Goal: Task Accomplishment & Management: Use online tool/utility

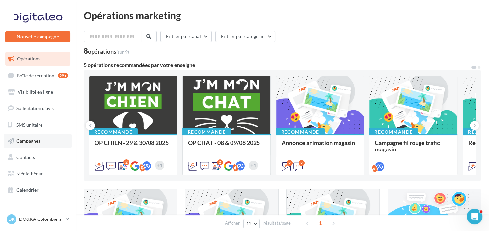
click at [34, 138] on link "Campagnes" at bounding box center [38, 141] width 68 height 14
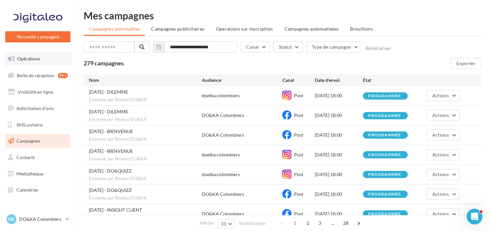
click at [29, 58] on span "Opérations" at bounding box center [28, 59] width 23 height 6
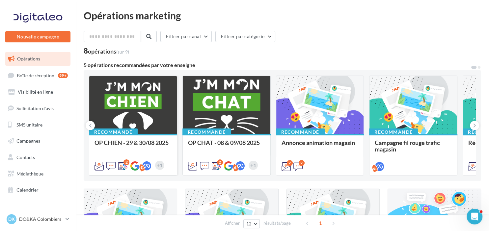
click at [127, 103] on div at bounding box center [133, 105] width 88 height 59
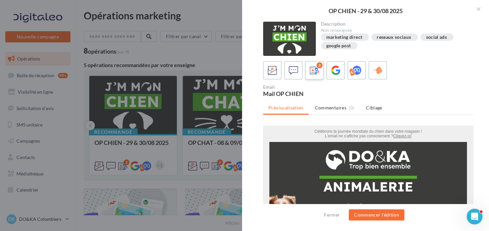
click at [311, 71] on icon at bounding box center [315, 71] width 10 height 10
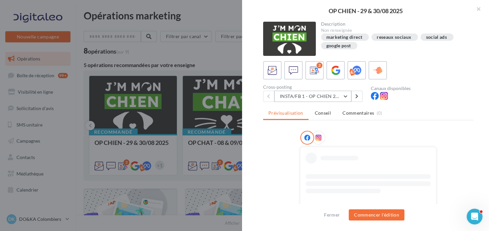
click at [321, 97] on button "INSTA/FB 1 - OP CHIEN 2025" at bounding box center [312, 96] width 77 height 11
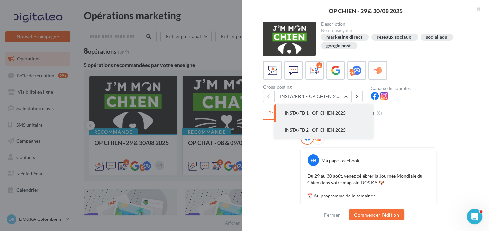
click at [322, 127] on span "INSTA/FB 2 - OP CHIEN 2025" at bounding box center [315, 130] width 61 height 6
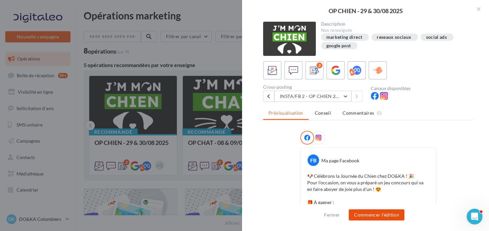
click at [380, 215] on button "Commencer l'édition" at bounding box center [376, 215] width 56 height 11
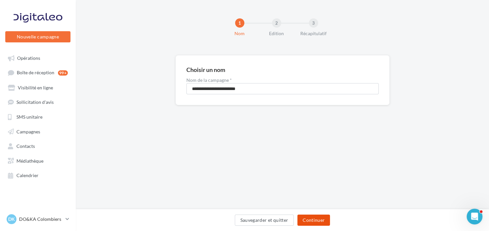
click at [318, 221] on button "Continuer" at bounding box center [313, 220] width 33 height 11
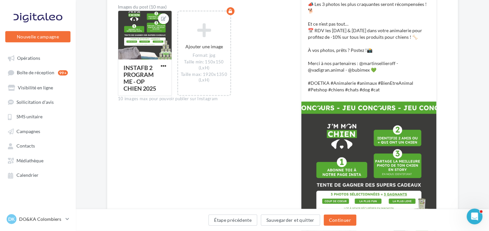
scroll to position [225, 0]
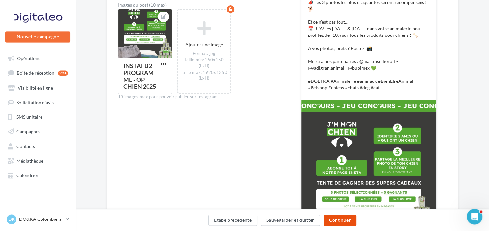
click at [338, 219] on button "Continuer" at bounding box center [339, 220] width 33 height 11
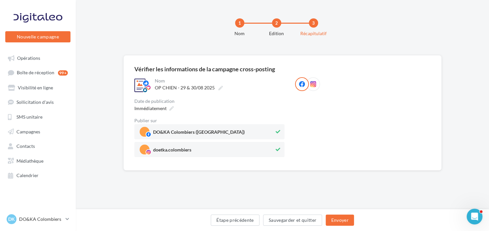
scroll to position [0, 0]
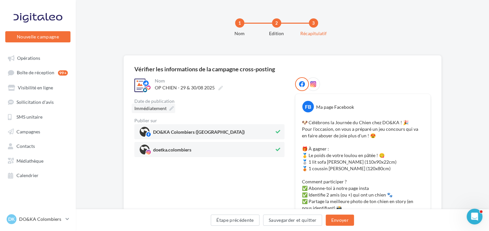
click at [155, 106] on span "Immédiatement" at bounding box center [150, 108] width 32 height 7
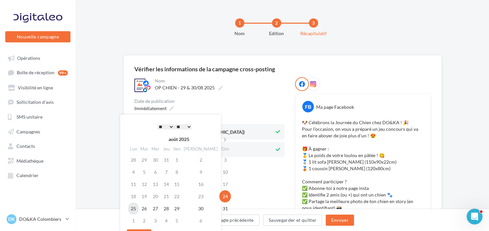
click at [134, 209] on td "25" at bounding box center [133, 209] width 11 height 12
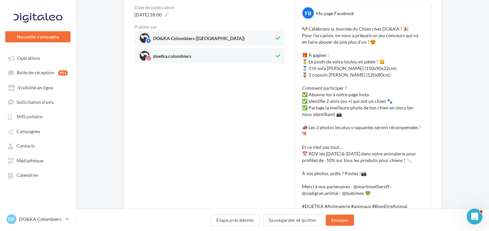
scroll to position [96, 0]
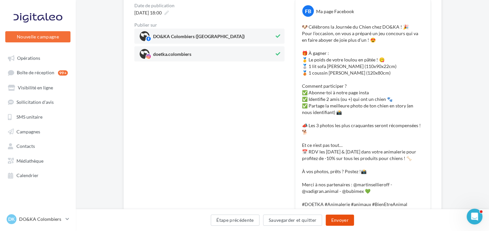
click at [345, 219] on button "Envoyer" at bounding box center [339, 220] width 28 height 11
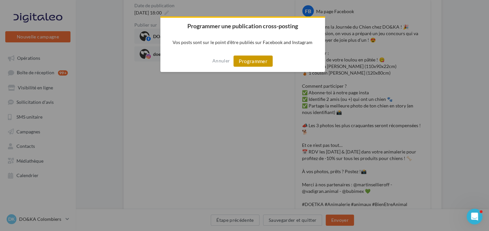
click at [253, 64] on button "Programmer" at bounding box center [252, 61] width 39 height 11
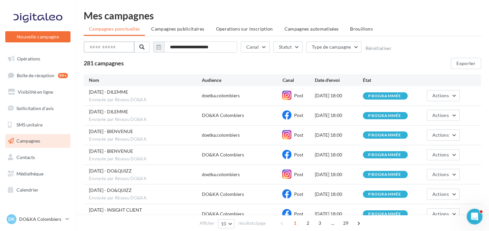
click at [118, 47] on input "text" at bounding box center [109, 46] width 51 height 11
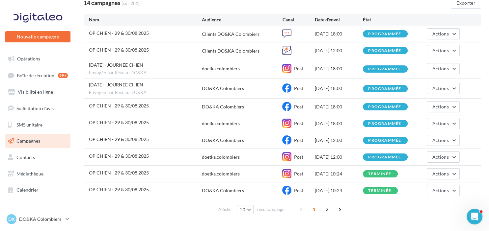
scroll to position [62, 0]
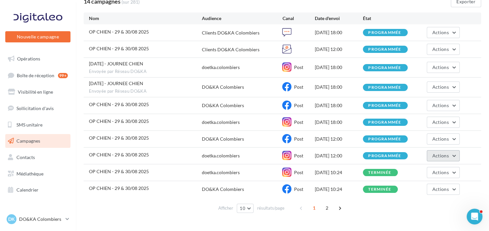
type input "*****"
click at [455, 153] on button "Actions" at bounding box center [442, 155] width 33 height 11
click at [367, 224] on div "**********" at bounding box center [282, 82] width 413 height 289
